Goal: Task Accomplishment & Management: Use online tool/utility

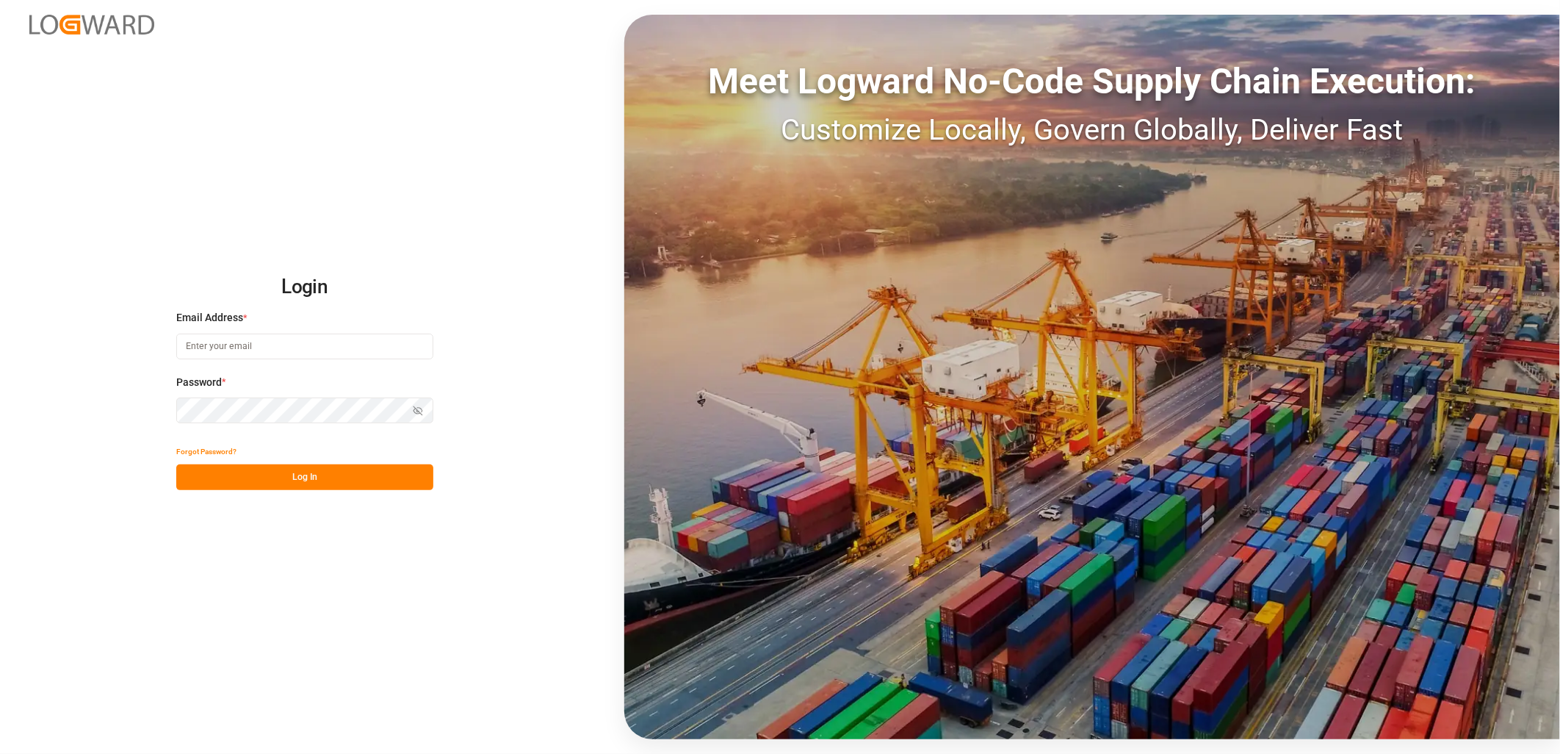
type input "[PERSON_NAME][EMAIL_ADDRESS][PERSON_NAME][DOMAIN_NAME]"
click at [295, 472] on button "Log In" at bounding box center [304, 477] width 257 height 26
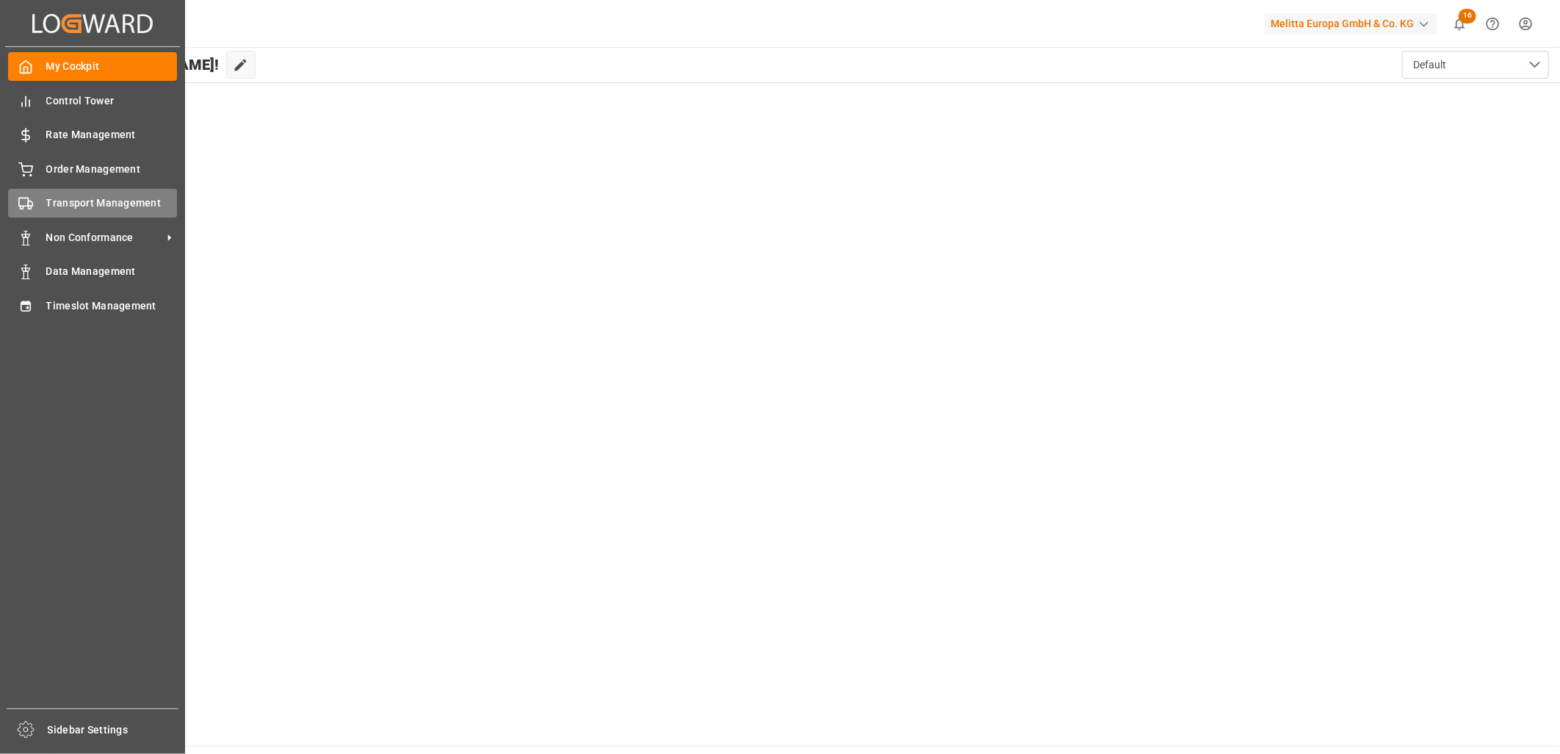
click at [125, 206] on span "Transport Management" at bounding box center [111, 202] width 131 height 15
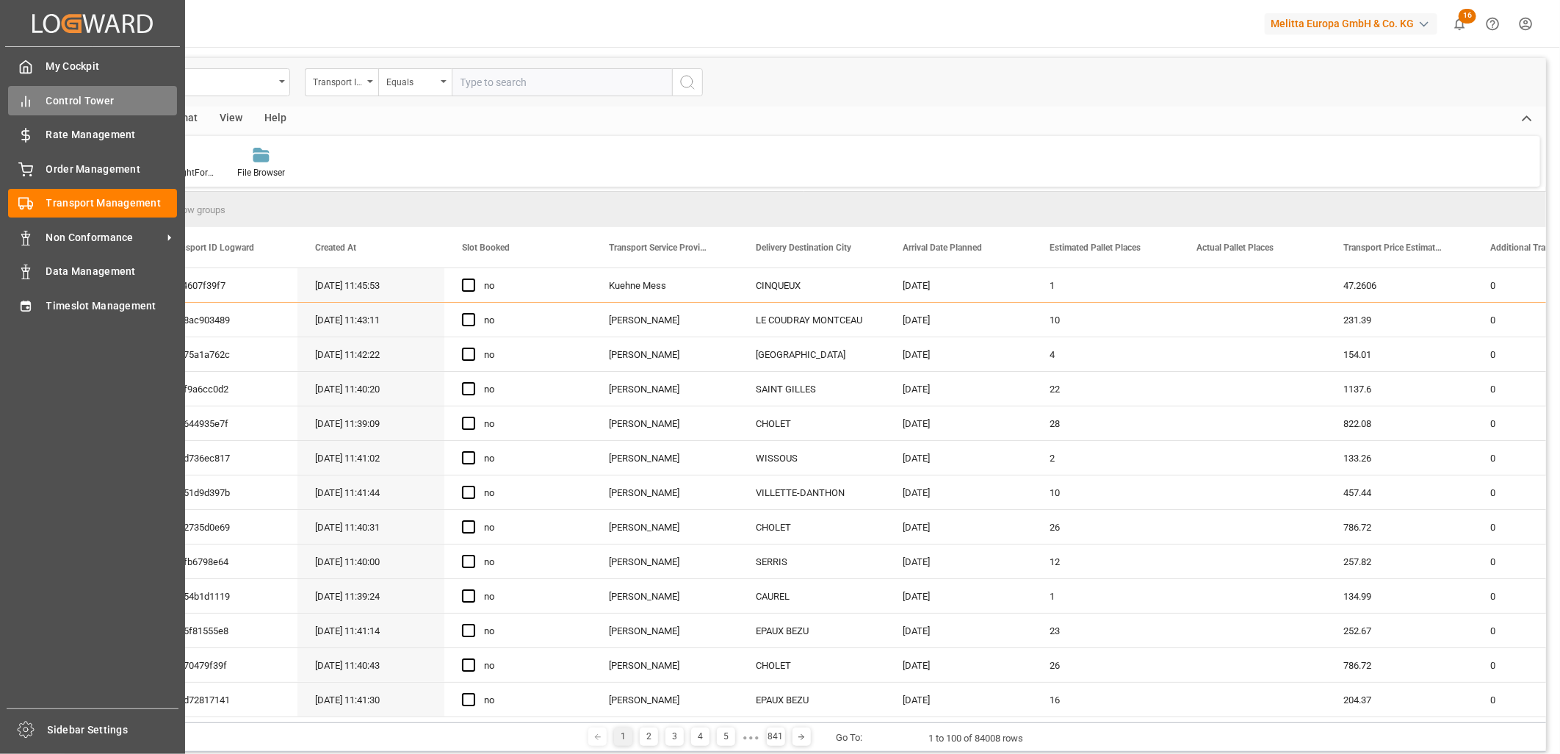
click at [88, 95] on span "Control Tower" at bounding box center [111, 100] width 131 height 15
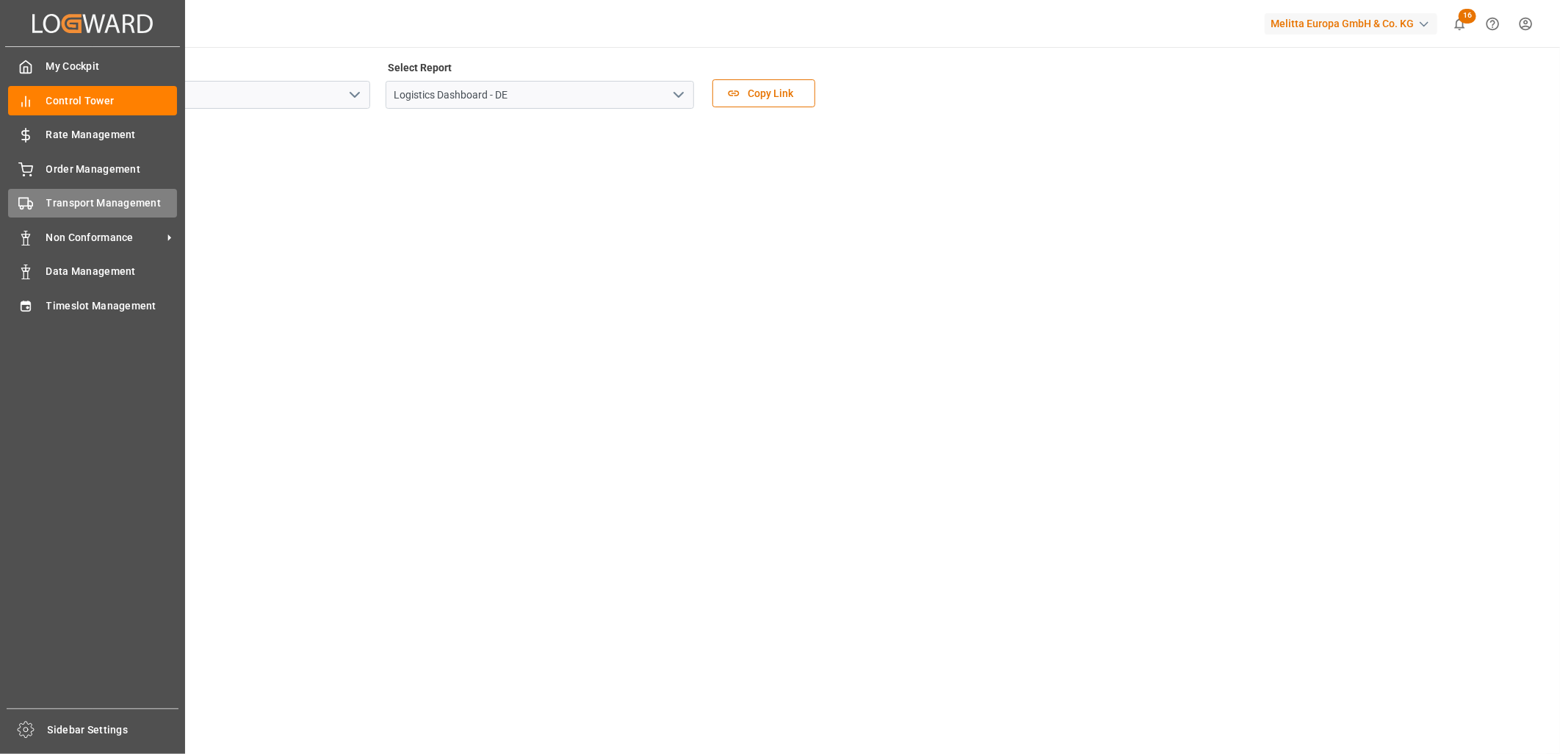
click at [92, 195] on span "Transport Management" at bounding box center [111, 202] width 131 height 15
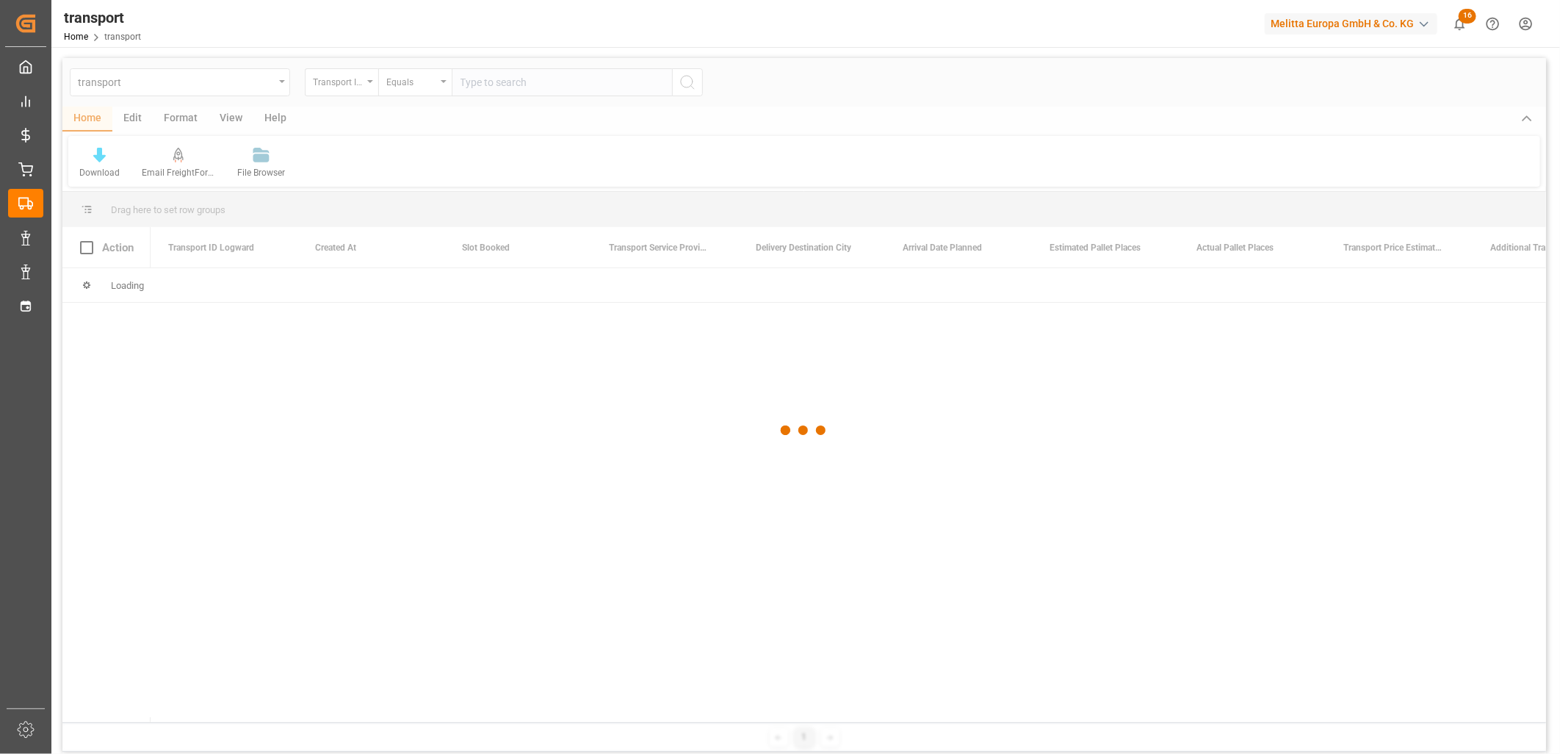
click at [245, 82] on div at bounding box center [804, 430] width 1484 height 745
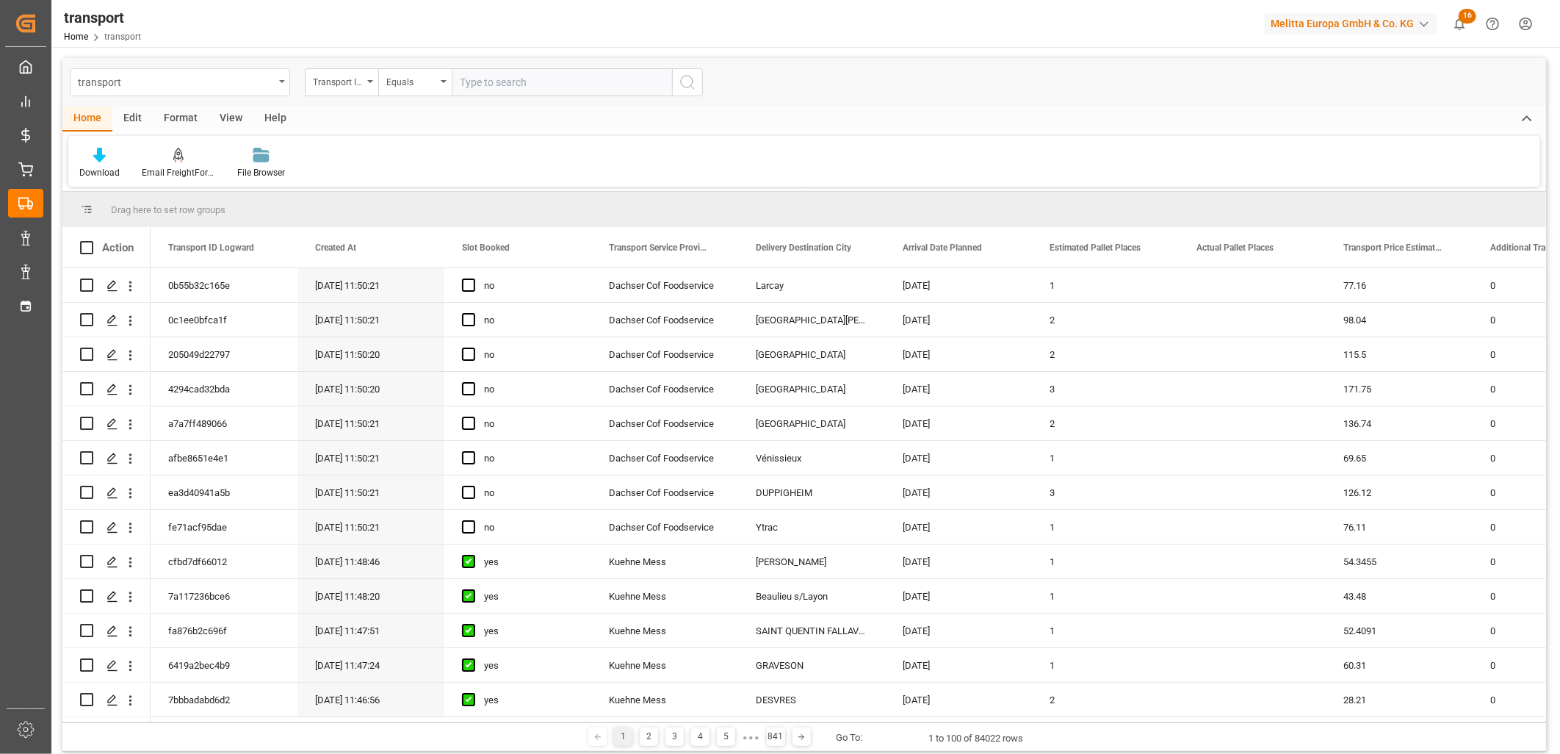
click at [278, 84] on div "transport" at bounding box center [180, 82] width 220 height 28
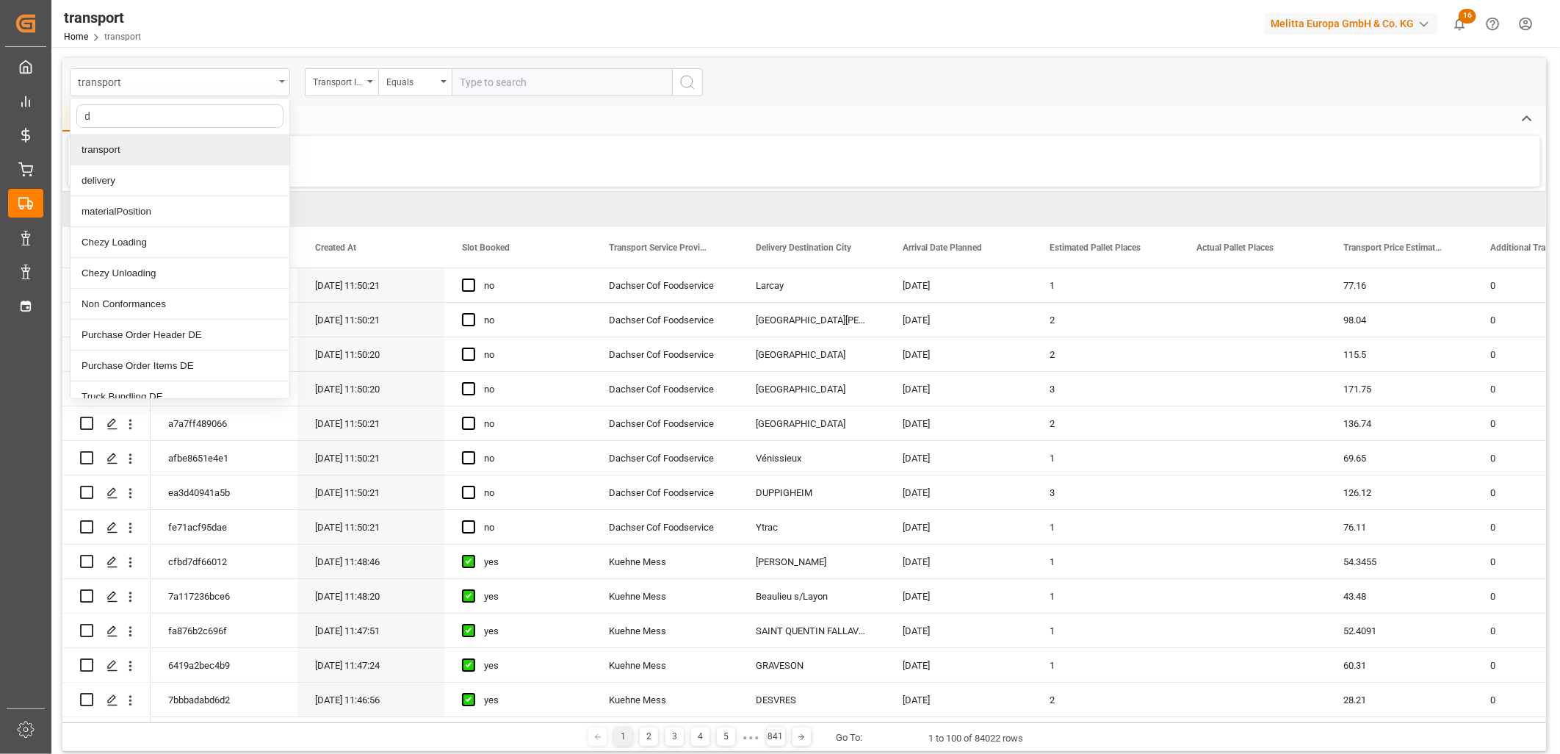
type input "de"
click at [120, 311] on div "Delivery DE" at bounding box center [180, 304] width 219 height 31
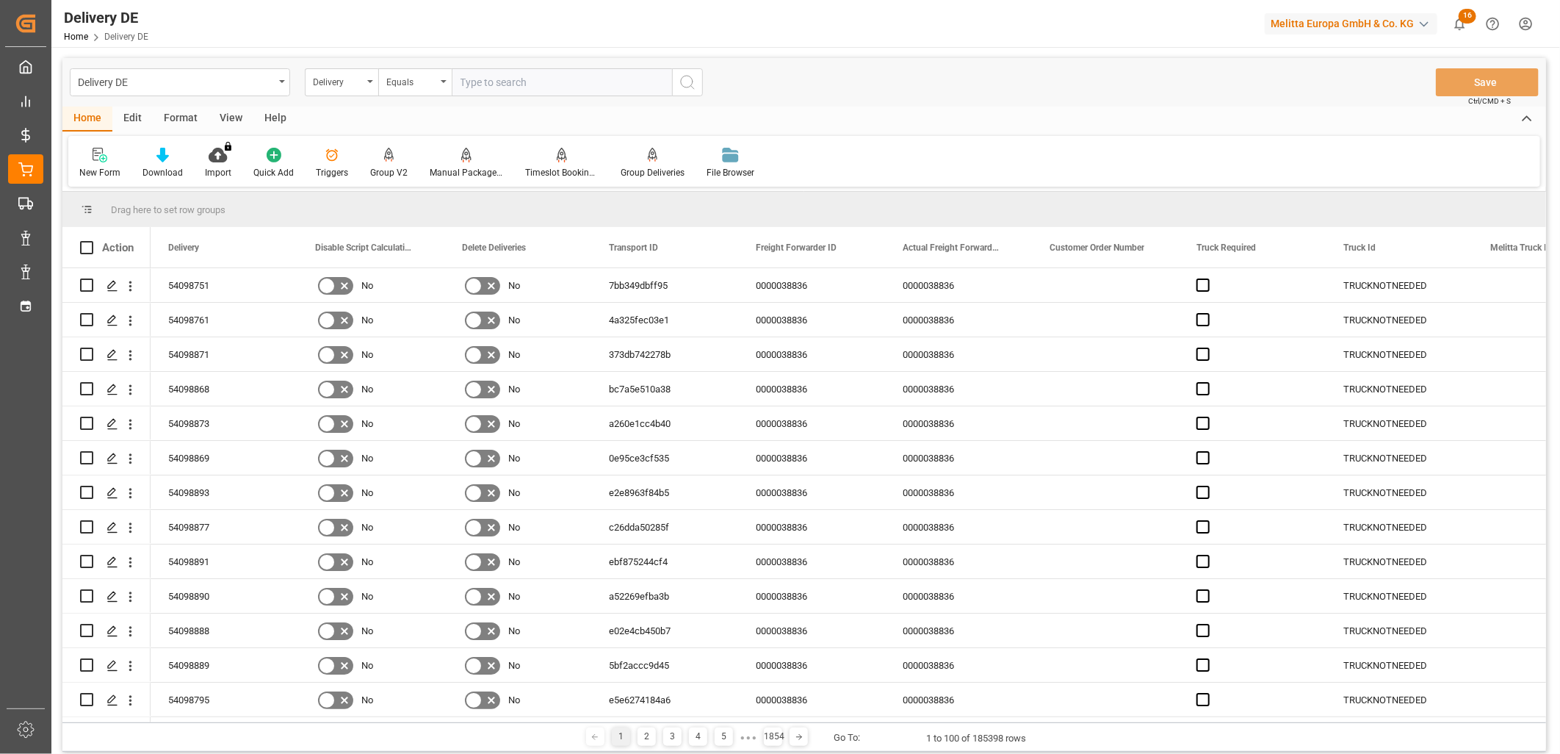
click at [526, 79] on input "text" at bounding box center [562, 82] width 220 height 28
paste input "92534268"
type input "92534268"
click at [691, 79] on icon "search button" at bounding box center [688, 82] width 18 height 18
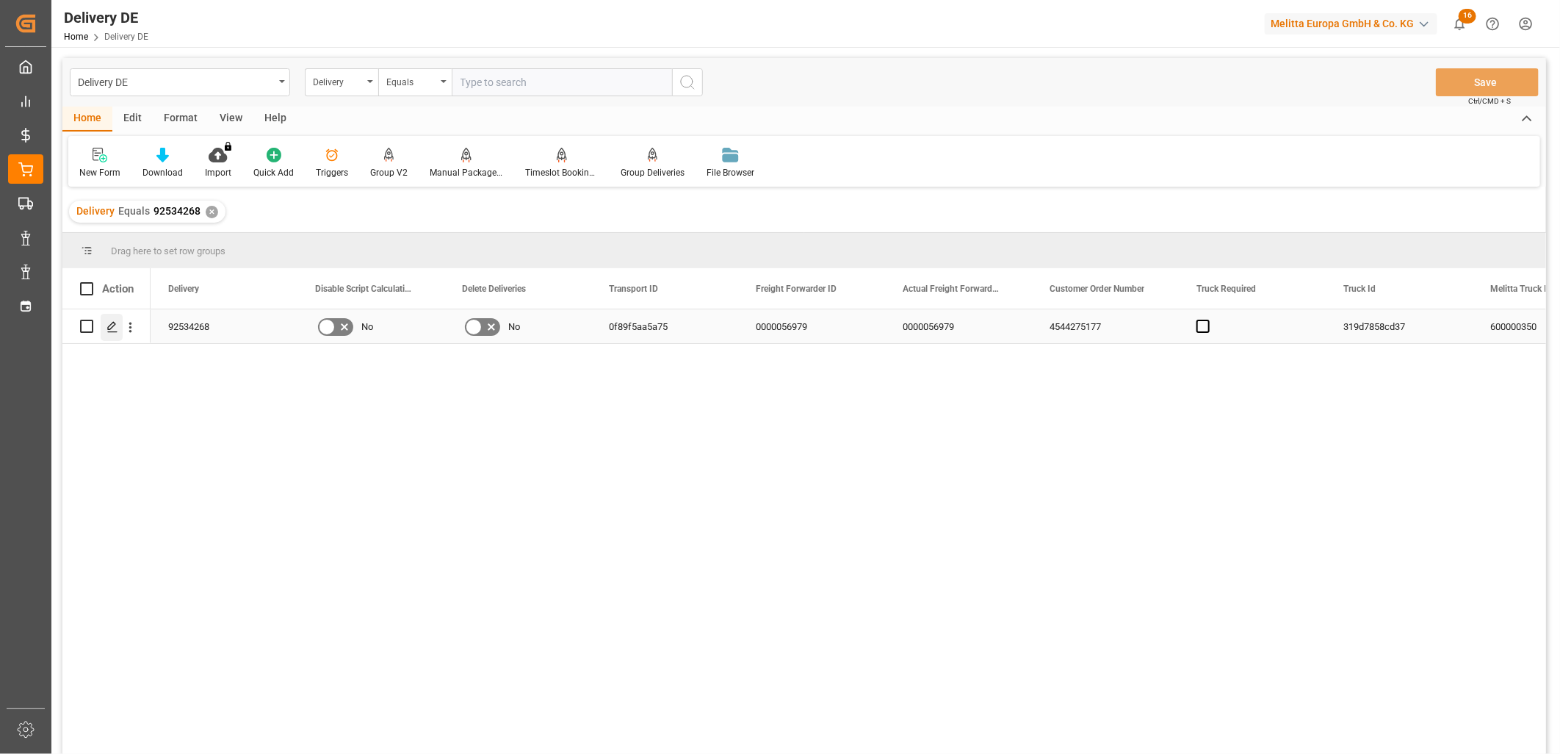
click at [114, 324] on polygon "Press SPACE to select this row." at bounding box center [111, 325] width 7 height 7
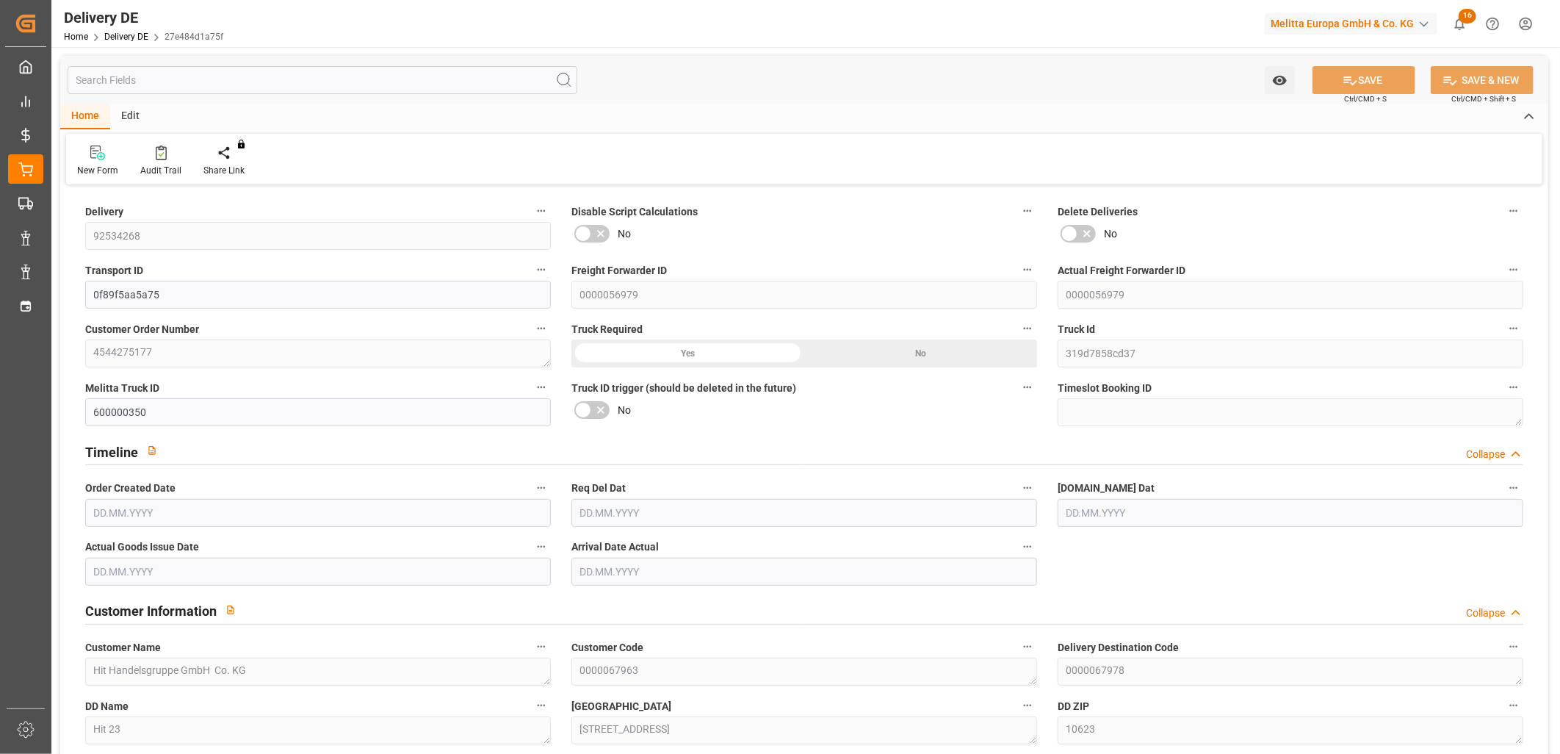
type input "1"
type input "4.064"
type input "33.327"
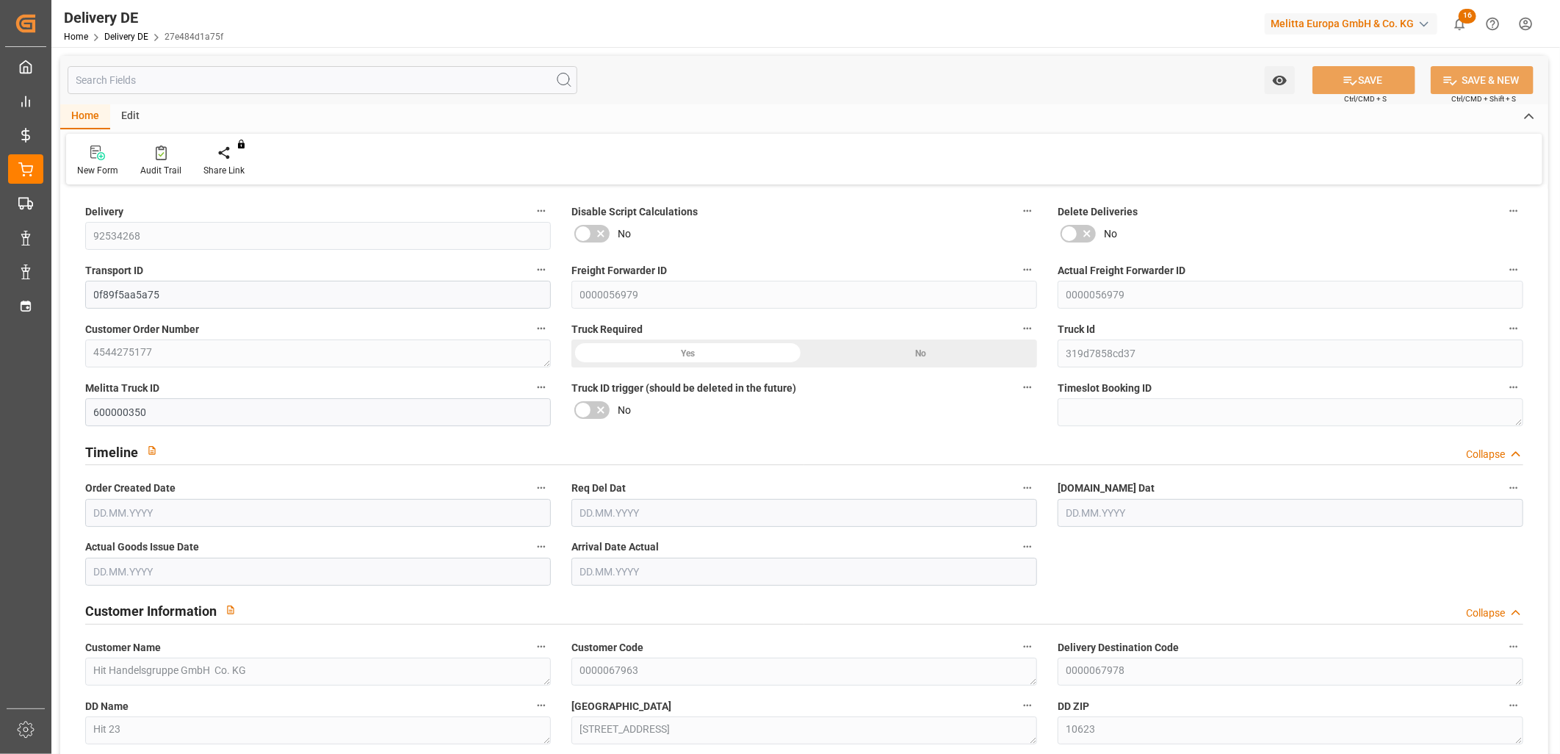
type input "296.64"
type input "[DATE]"
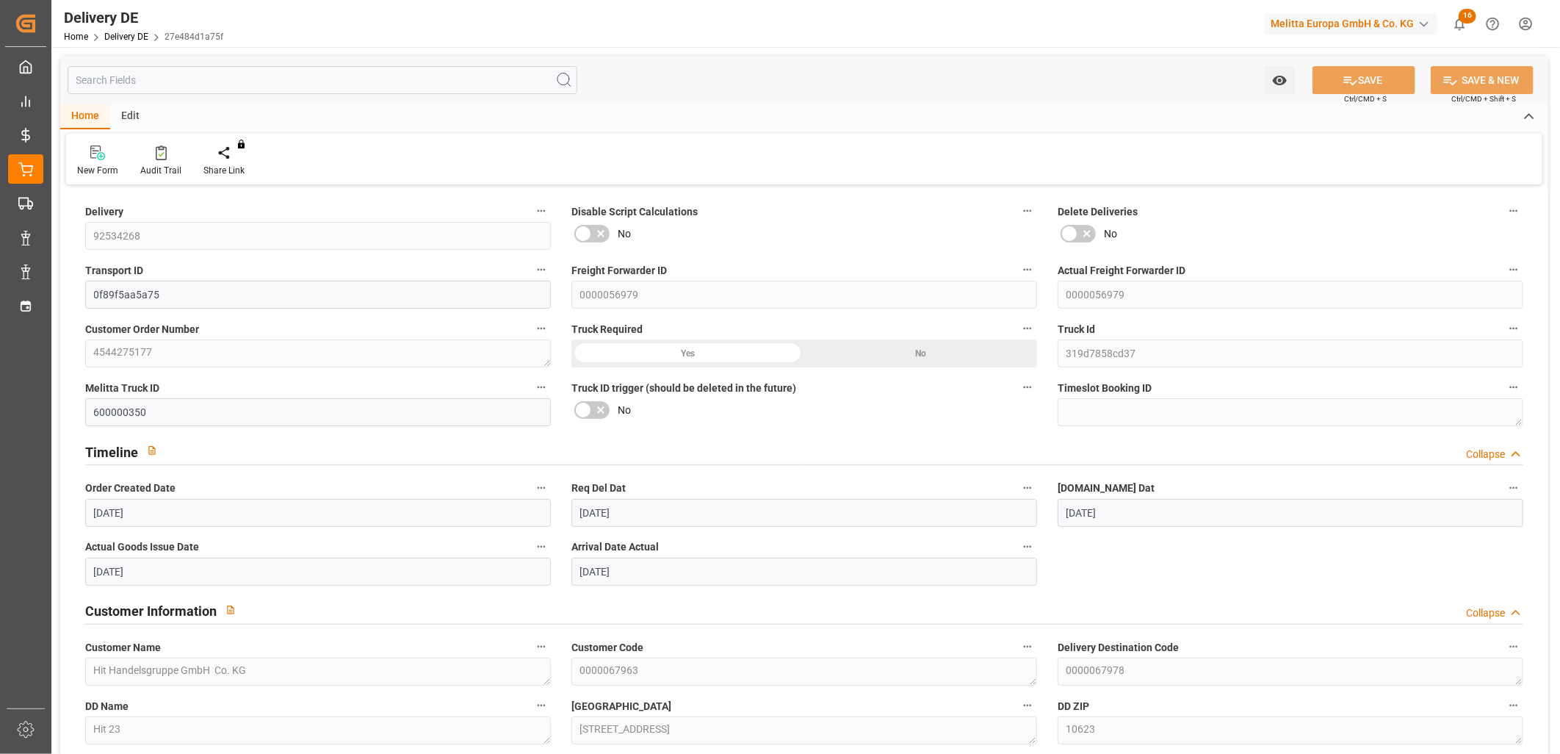
type input "[DATE]"
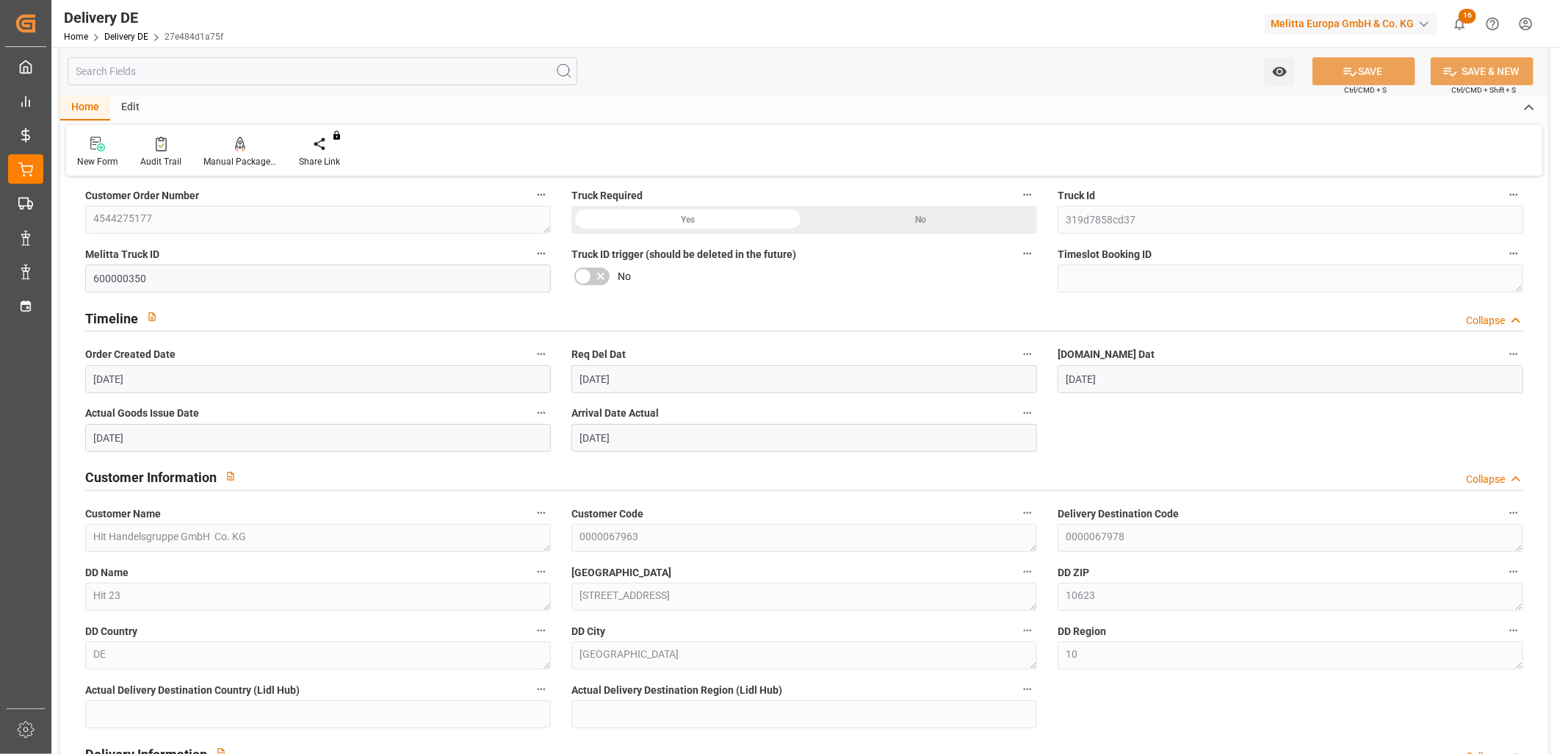
scroll to position [163, 0]
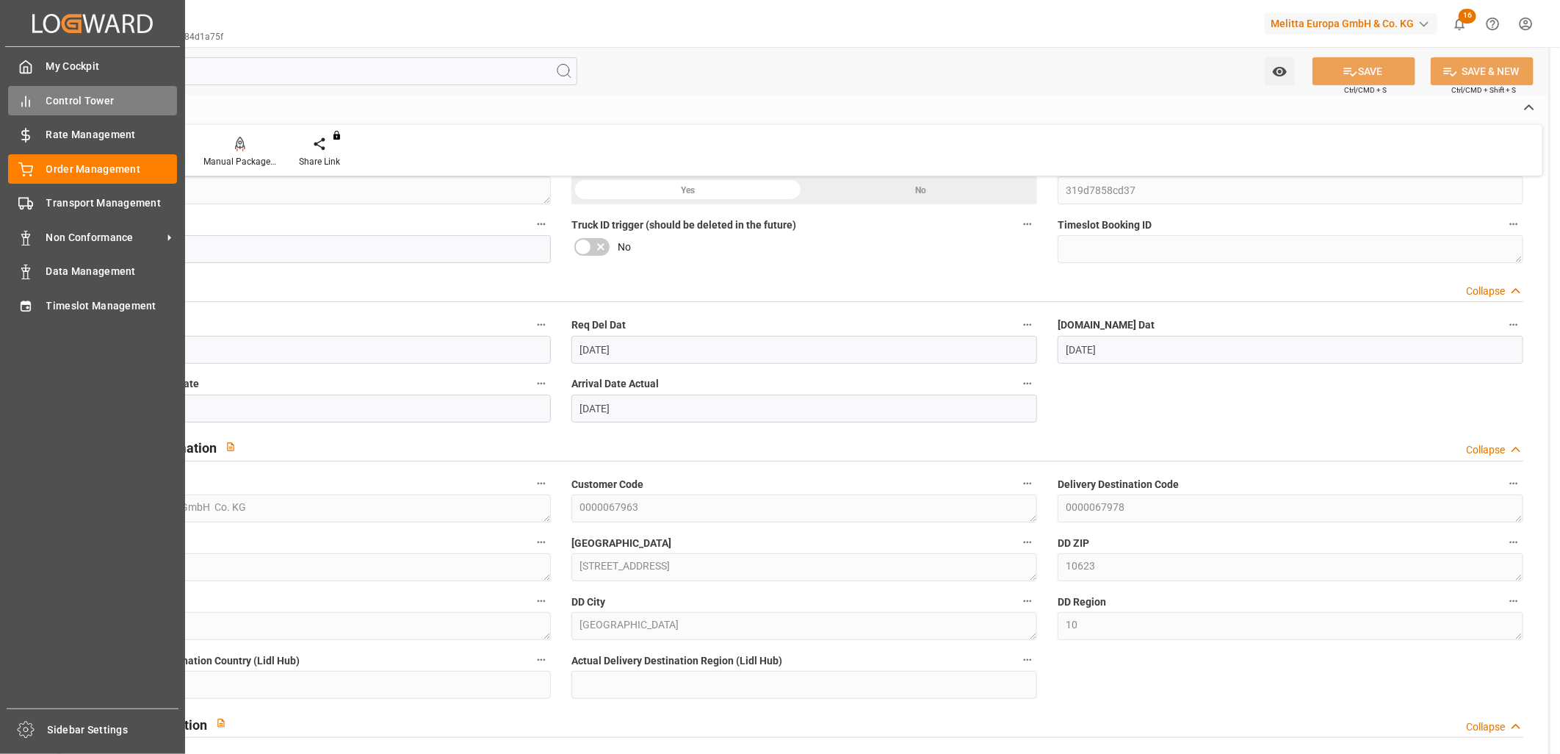
click at [92, 103] on span "Control Tower" at bounding box center [111, 100] width 131 height 15
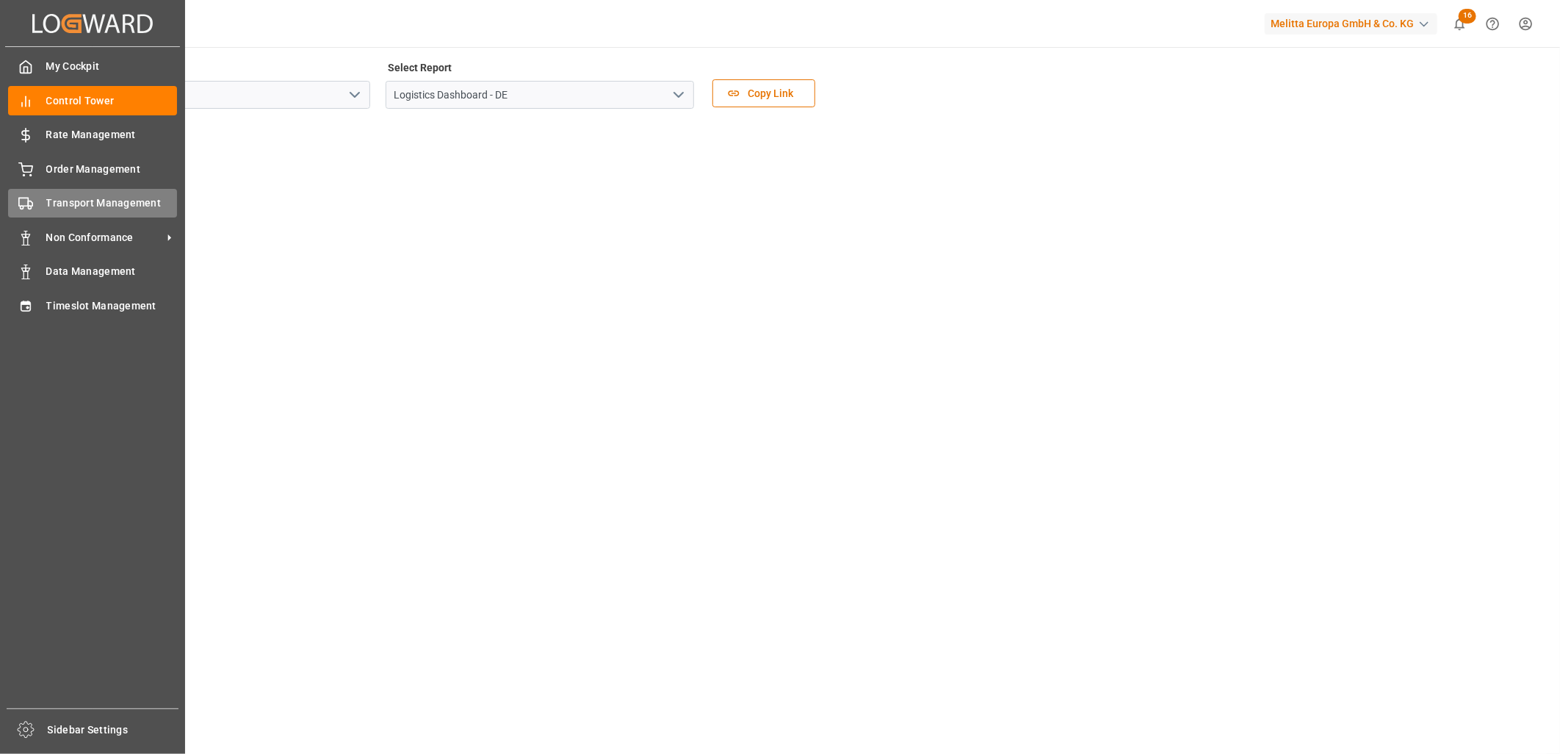
click at [90, 206] on span "Transport Management" at bounding box center [111, 202] width 131 height 15
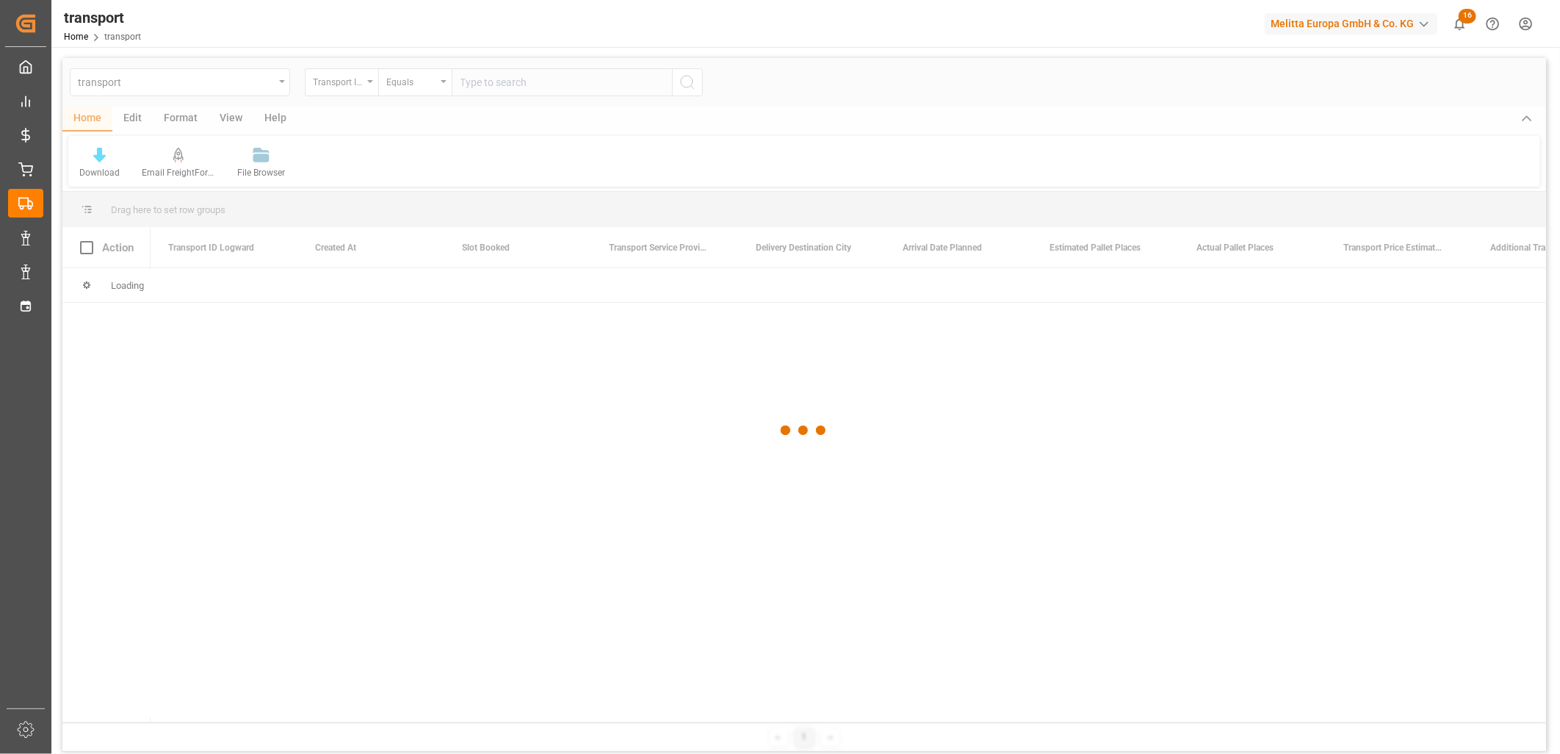
click at [203, 84] on div at bounding box center [804, 430] width 1484 height 745
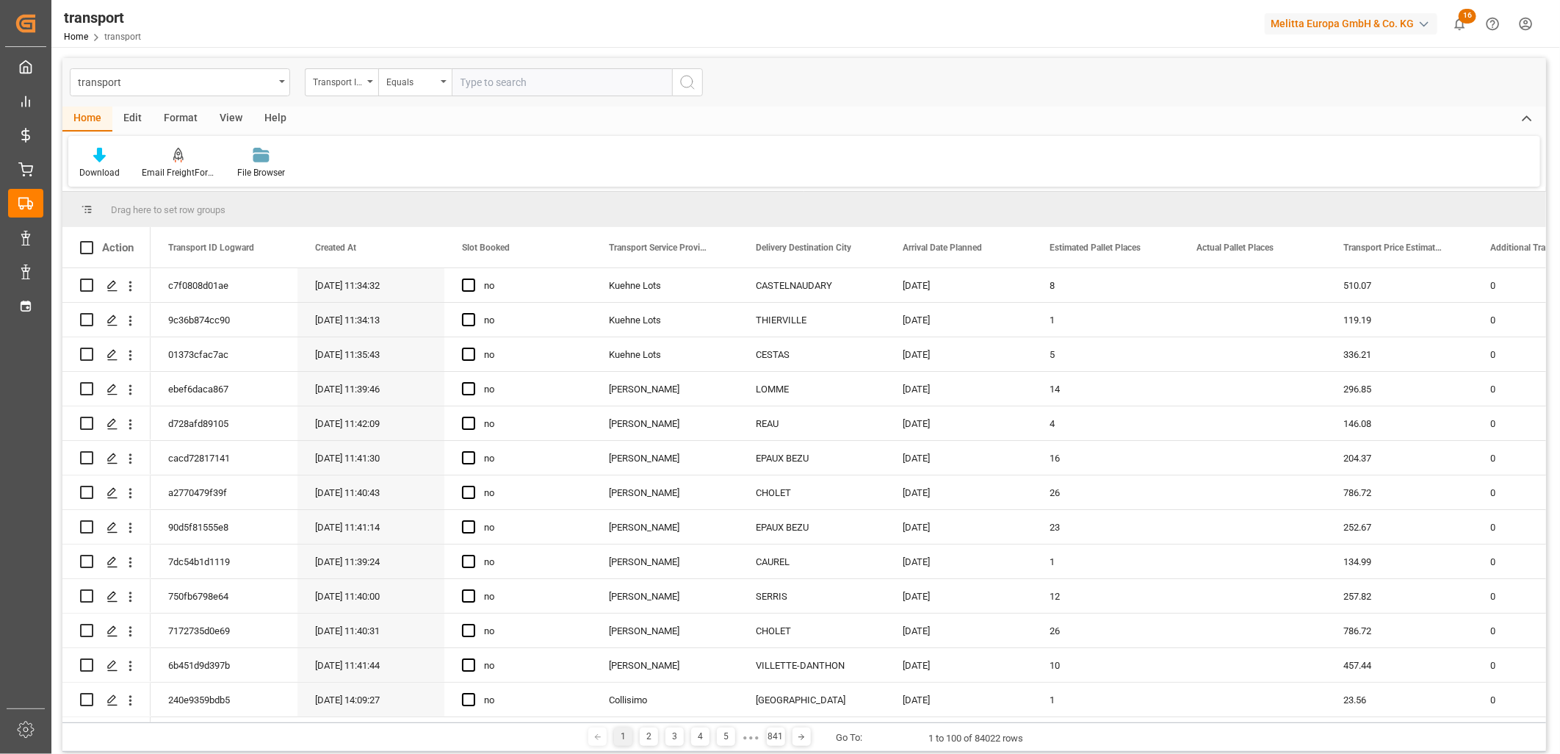
click at [276, 82] on div "transport" at bounding box center [180, 82] width 220 height 28
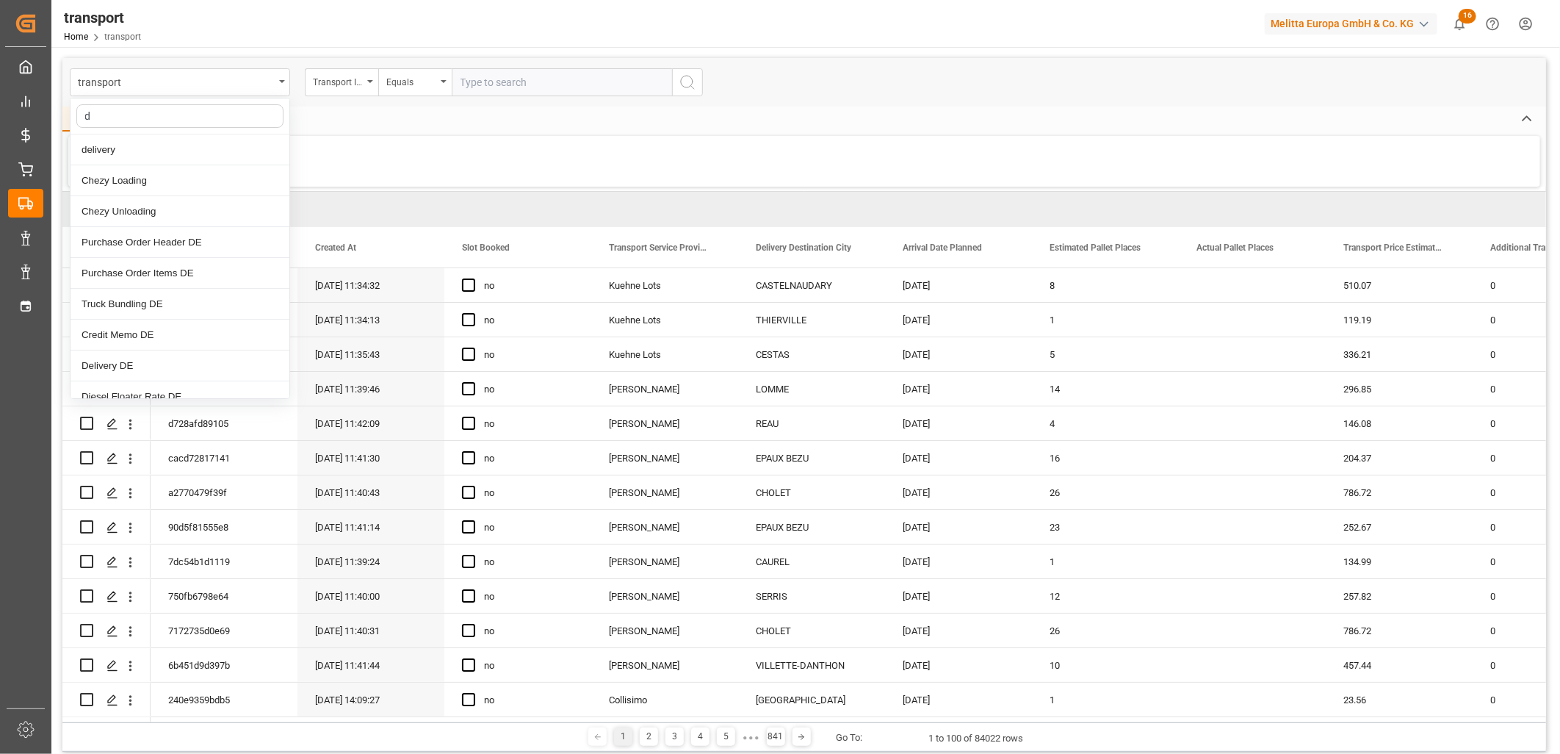
type input "de"
click at [169, 299] on div "Delivery DE" at bounding box center [180, 304] width 219 height 31
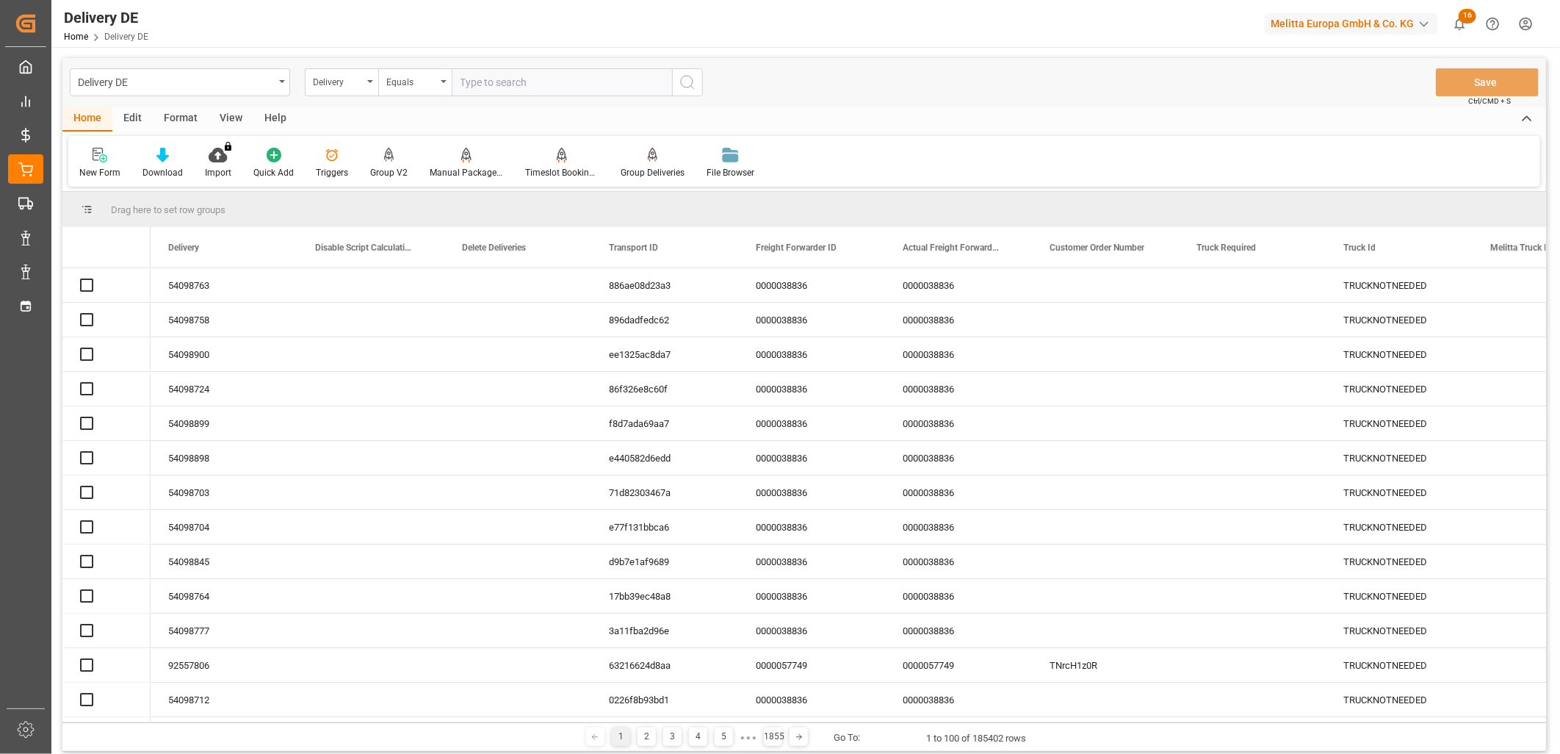
click at [536, 82] on input "text" at bounding box center [562, 82] width 220 height 28
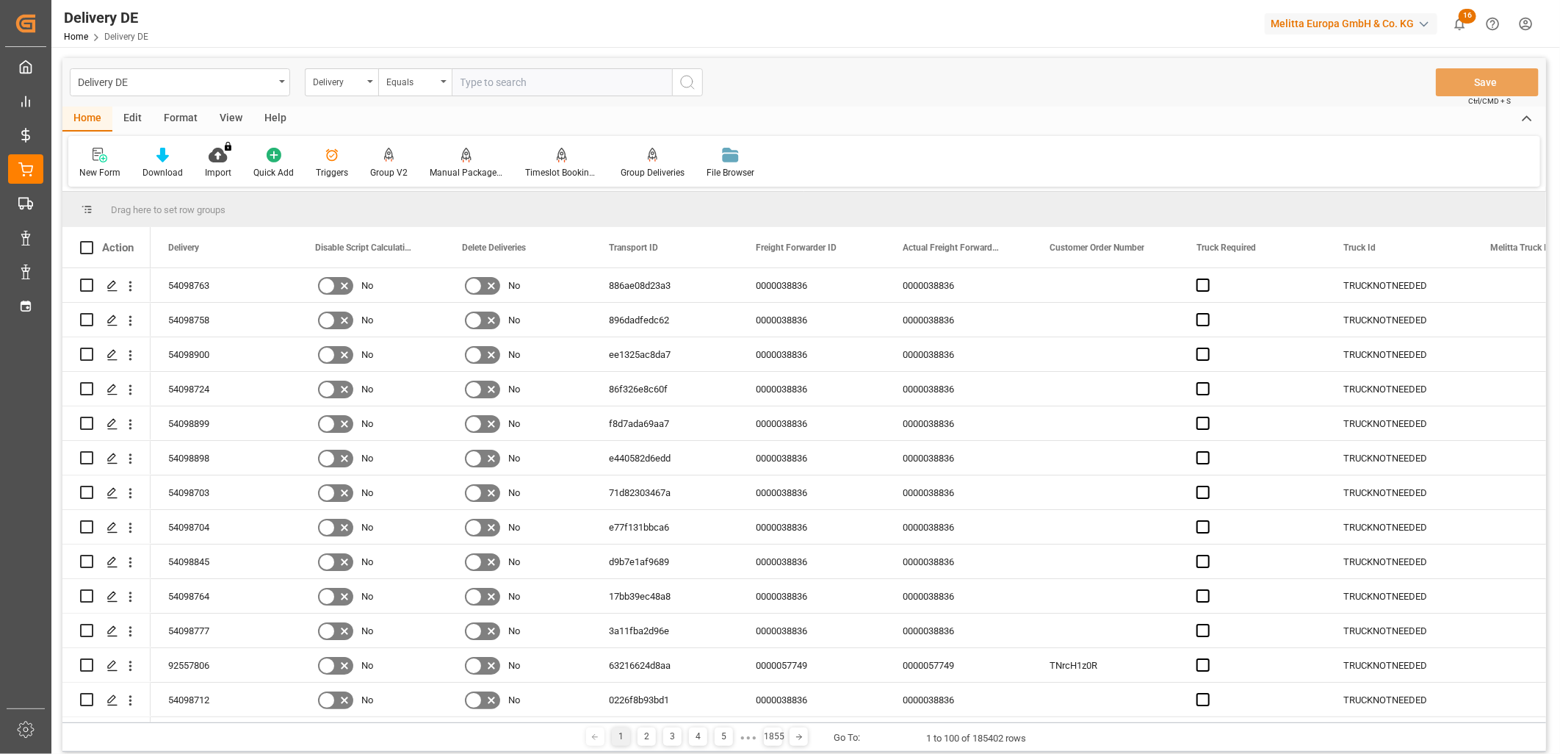
paste input "92546713"
type input "92546713"
click at [681, 76] on icon "search button" at bounding box center [688, 82] width 18 height 18
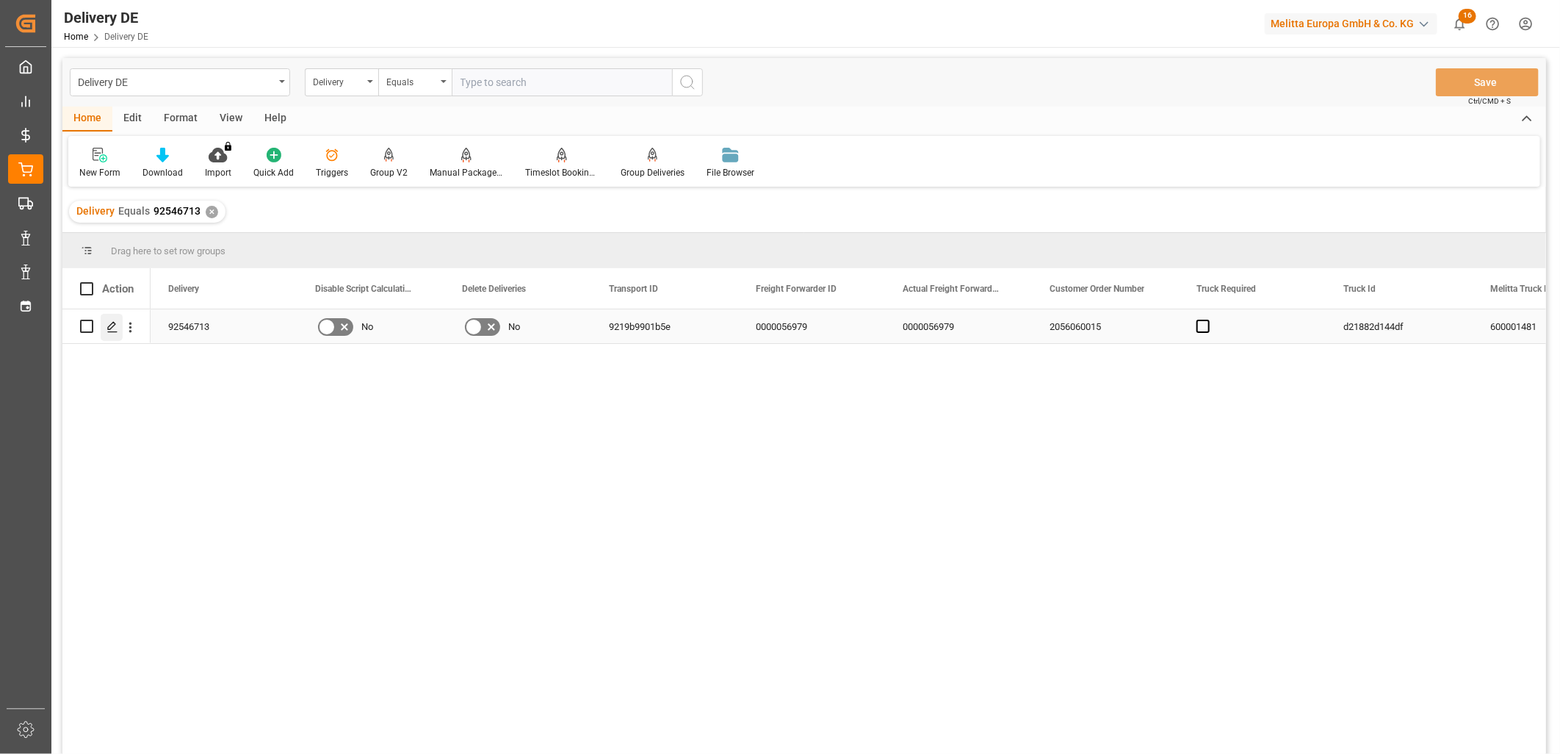
click at [116, 327] on icon "Press SPACE to select this row." at bounding box center [113, 327] width 12 height 12
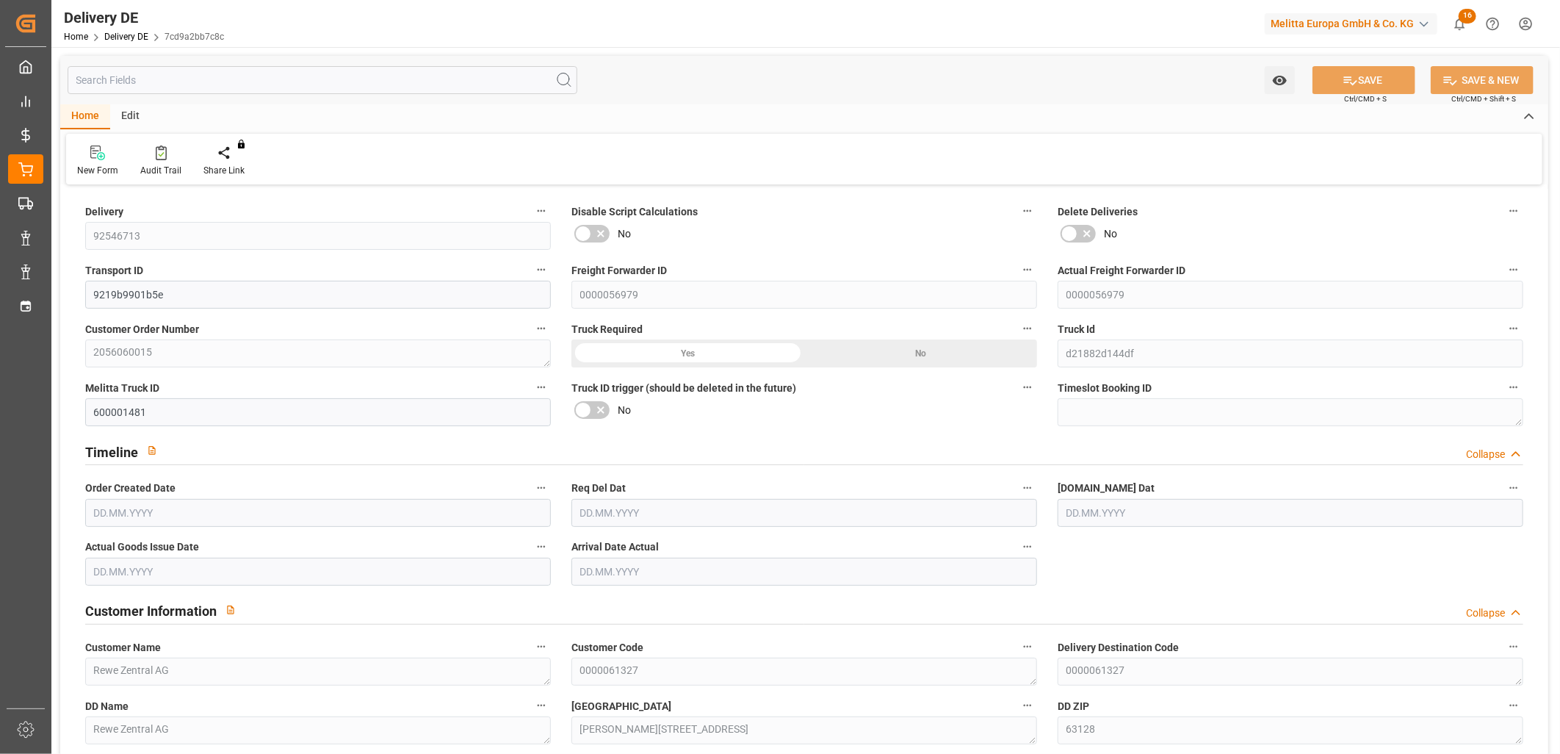
type input "57"
type input "29"
type input "1925.415"
type input "4191.315"
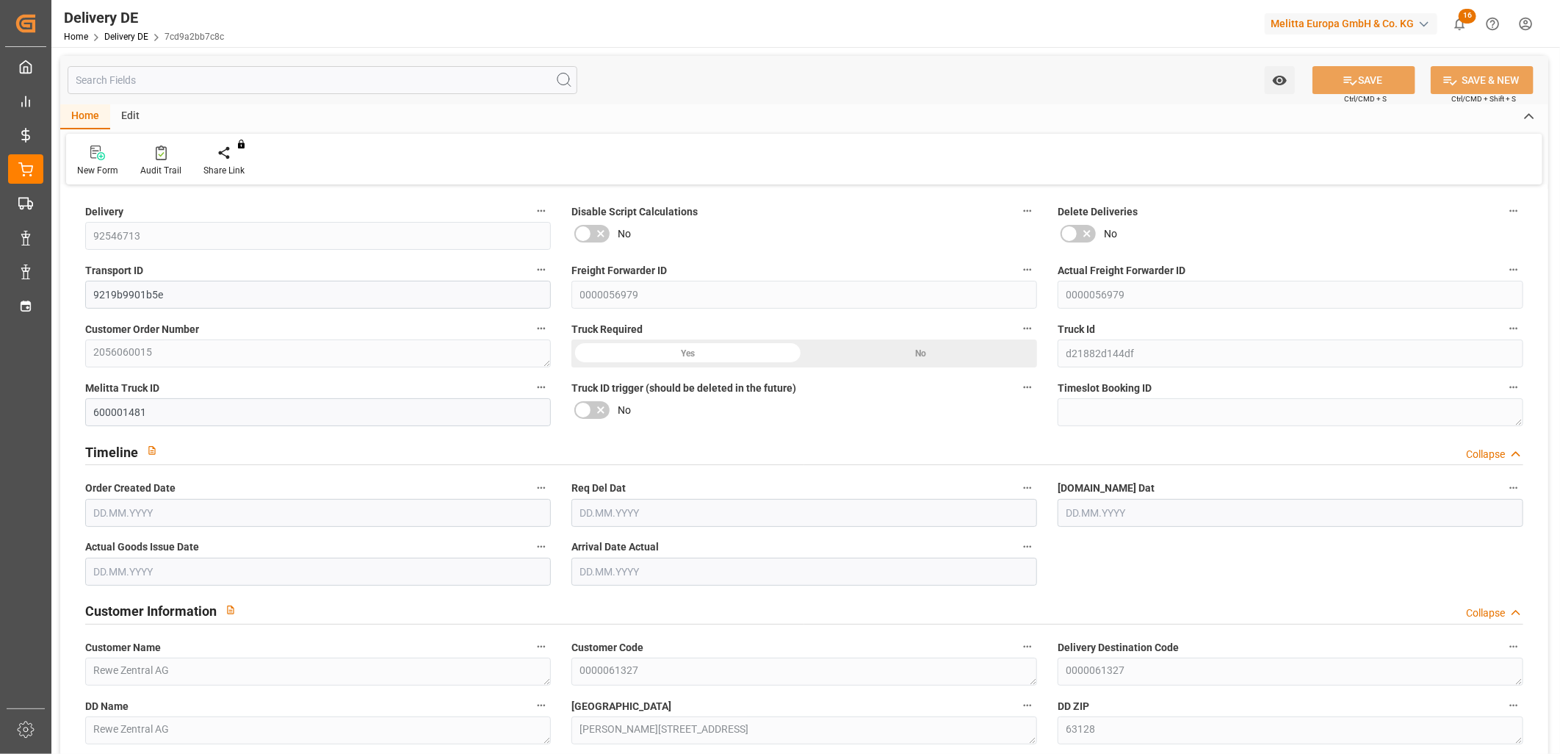
type input "43834.68"
type input "[DATE]"
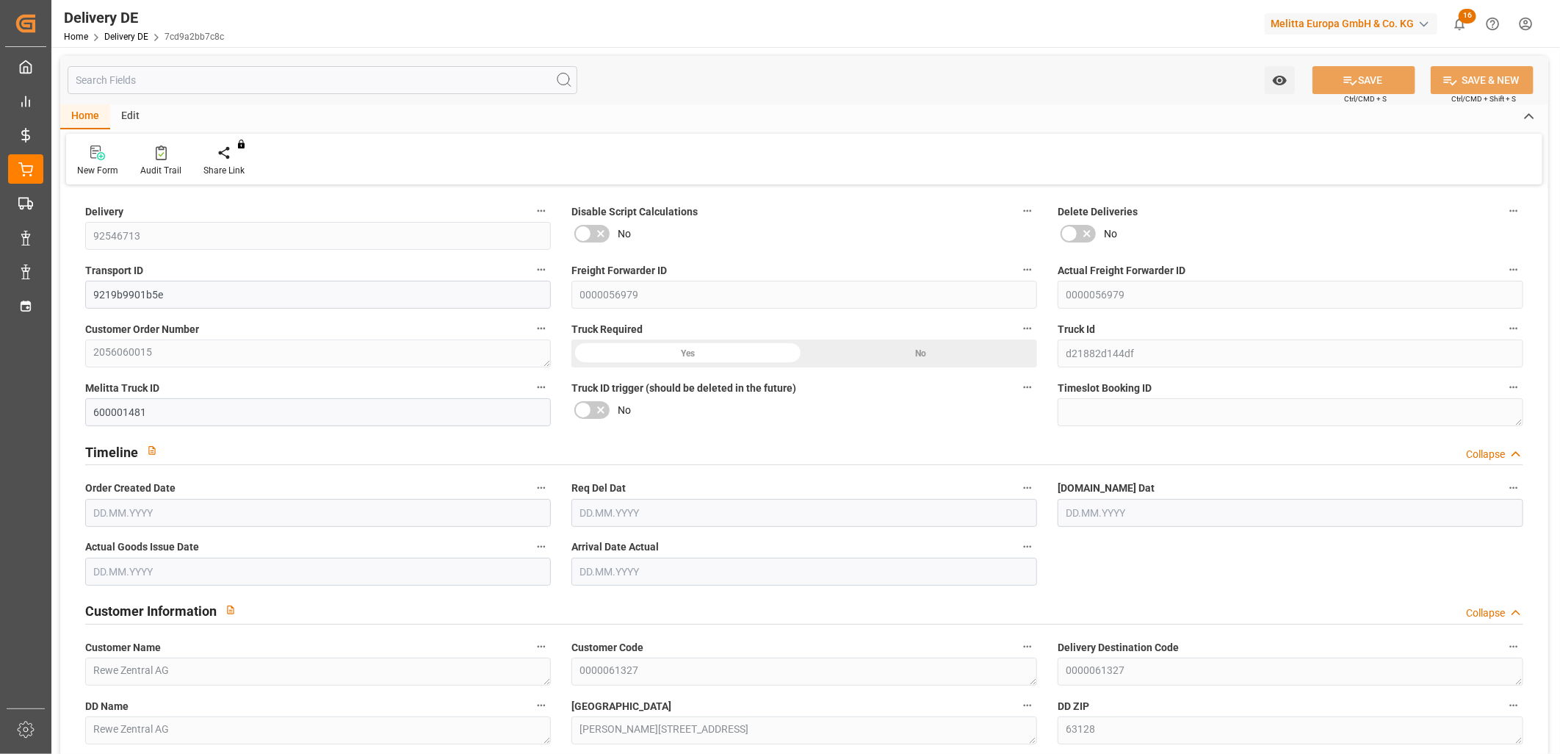
type input "[DATE]"
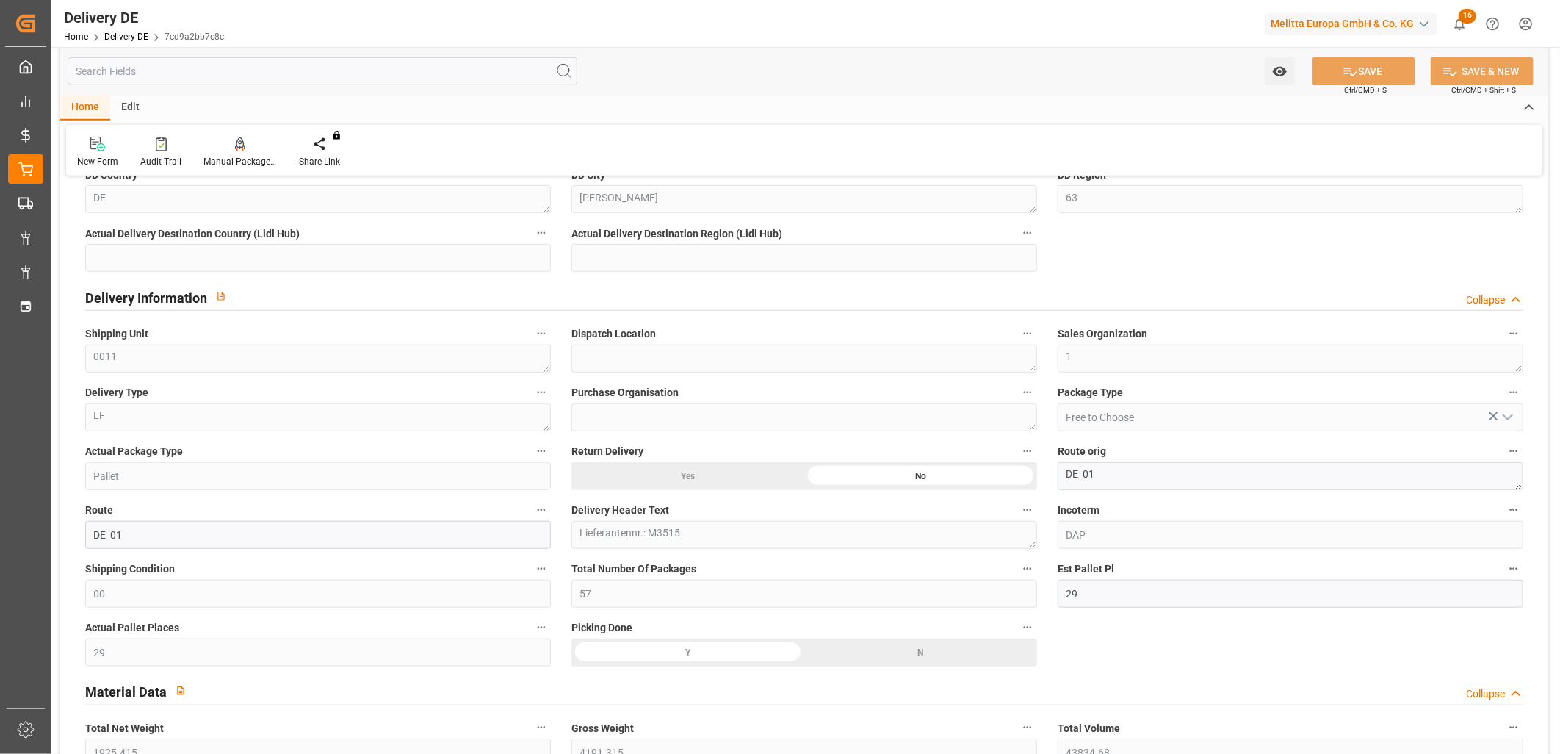
scroll to position [652, 0]
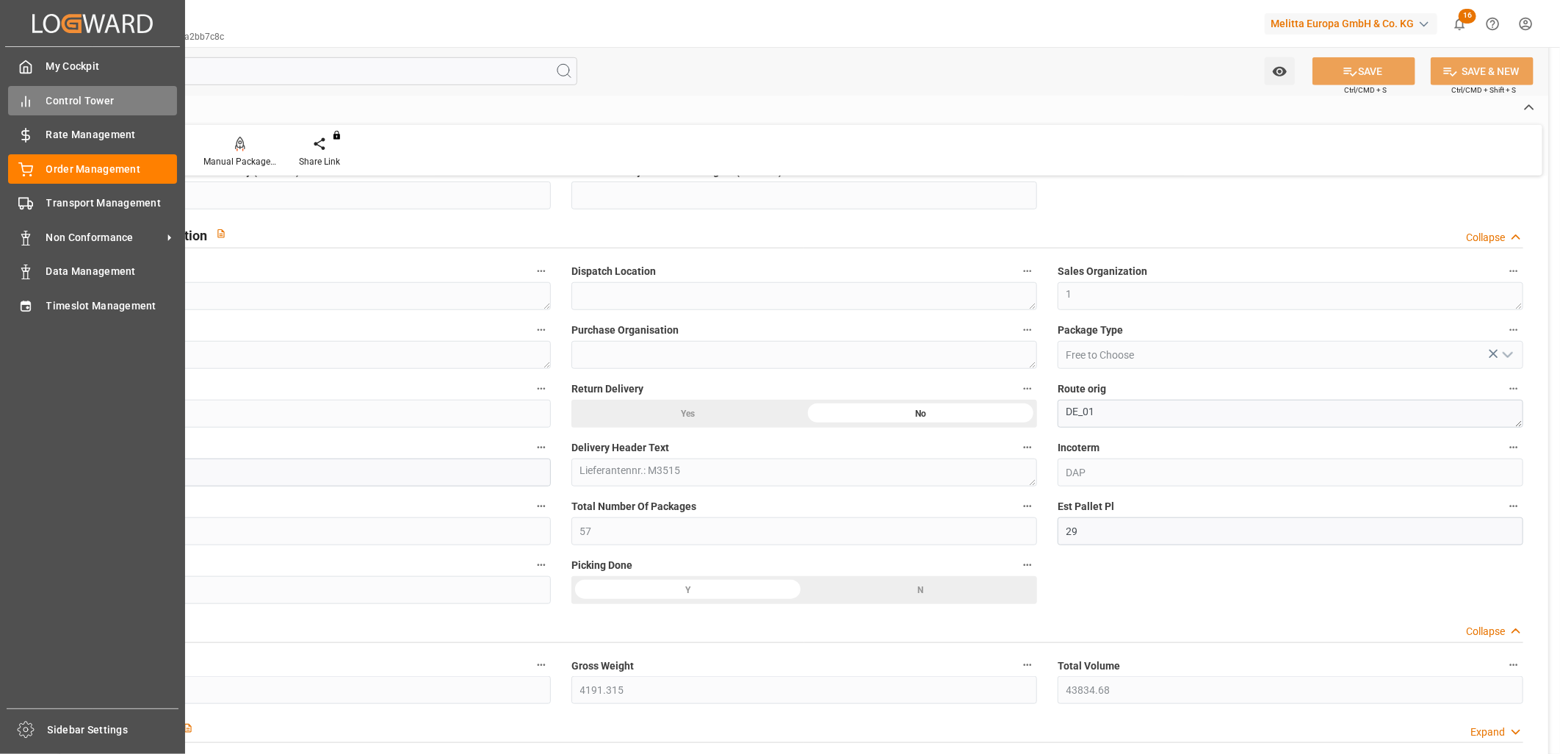
click at [110, 98] on span "Control Tower" at bounding box center [111, 100] width 131 height 15
